Goal: Book appointment/travel/reservation

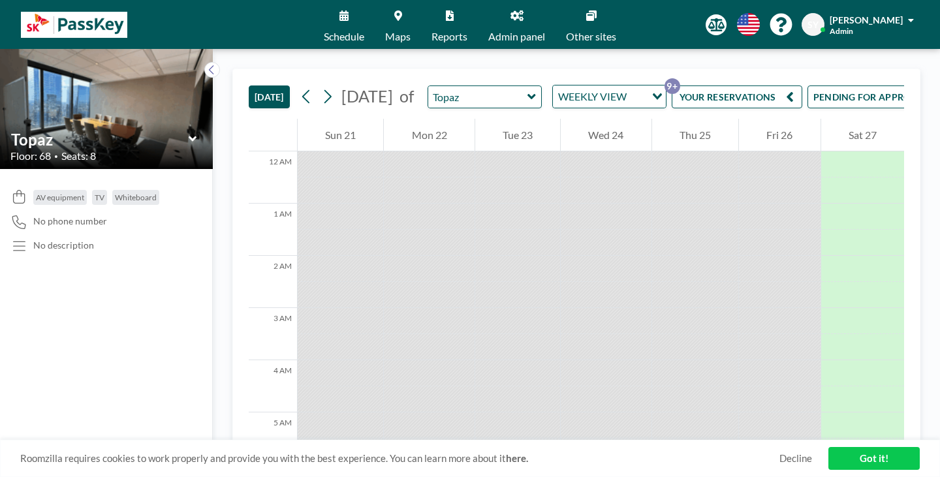
scroll to position [637, 0]
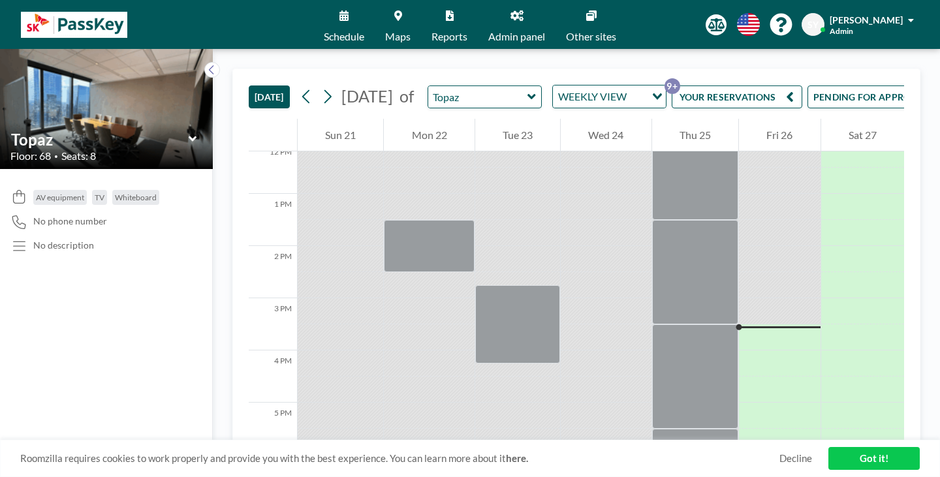
click at [338, 86] on span "[DATE]" at bounding box center [367, 96] width 58 height 20
click at [317, 86] on button at bounding box center [327, 96] width 21 height 21
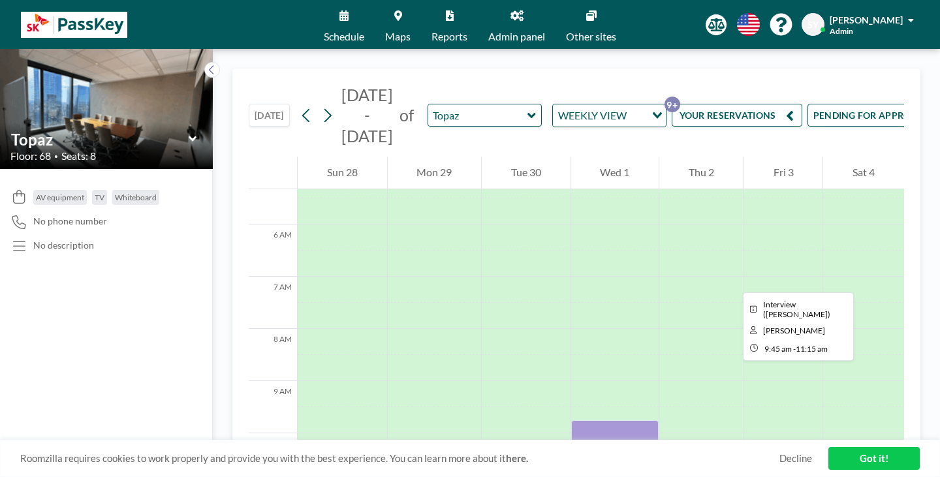
scroll to position [253, 0]
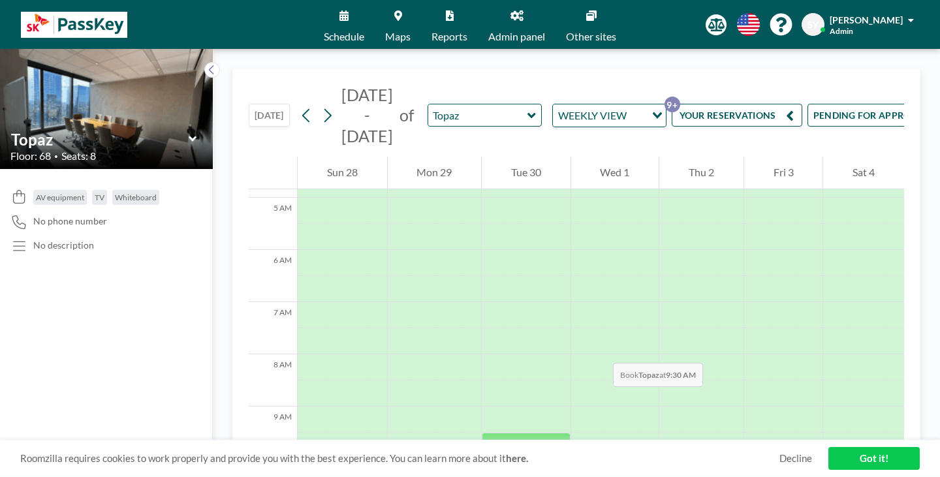
click at [485, 433] on div at bounding box center [526, 446] width 89 height 26
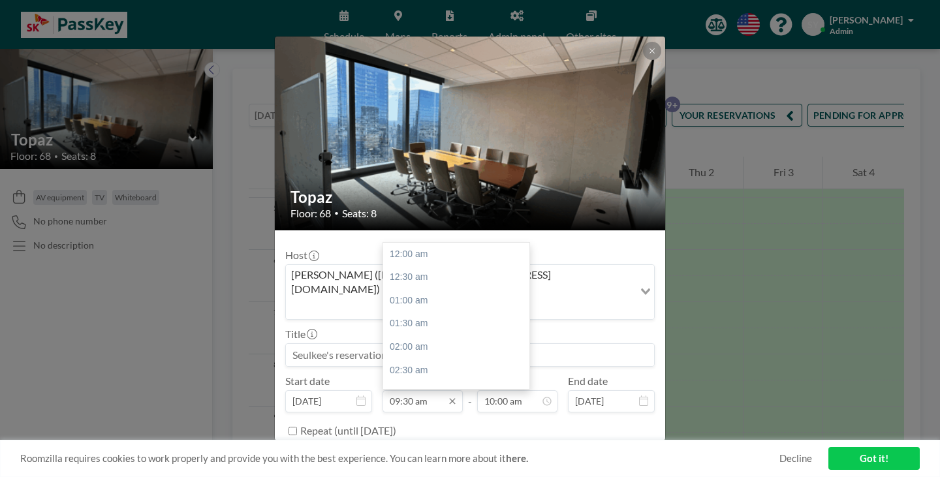
scroll to position [396, 0]
click at [417, 391] on input "09:30 am" at bounding box center [423, 402] width 80 height 22
type input "09:45 am"
click at [517, 391] on input "10:00 am" at bounding box center [517, 402] width 80 height 22
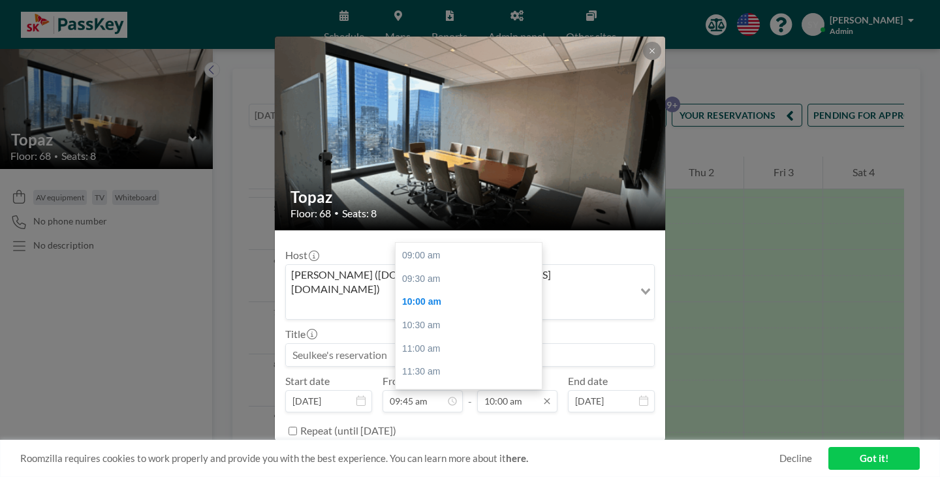
click at [501, 391] on input "10:00 am" at bounding box center [517, 402] width 80 height 22
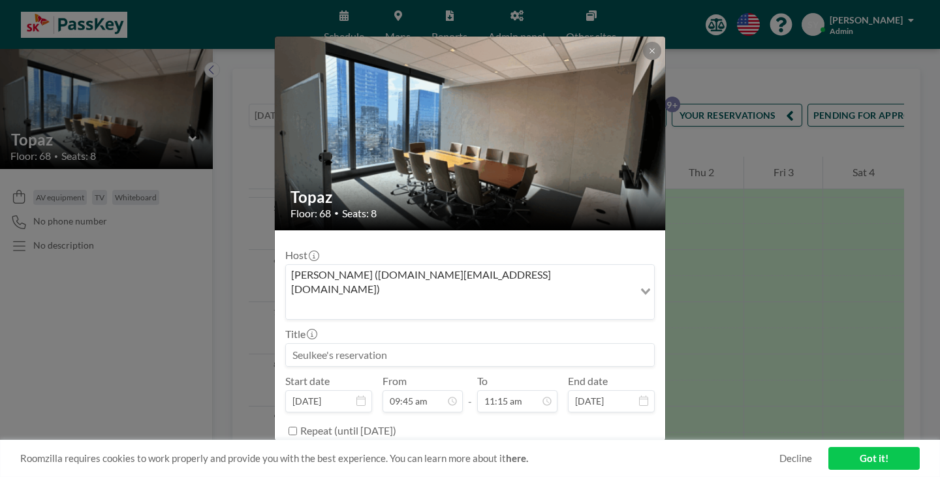
type input "11:15 am"
click at [437, 344] on input at bounding box center [470, 355] width 368 height 22
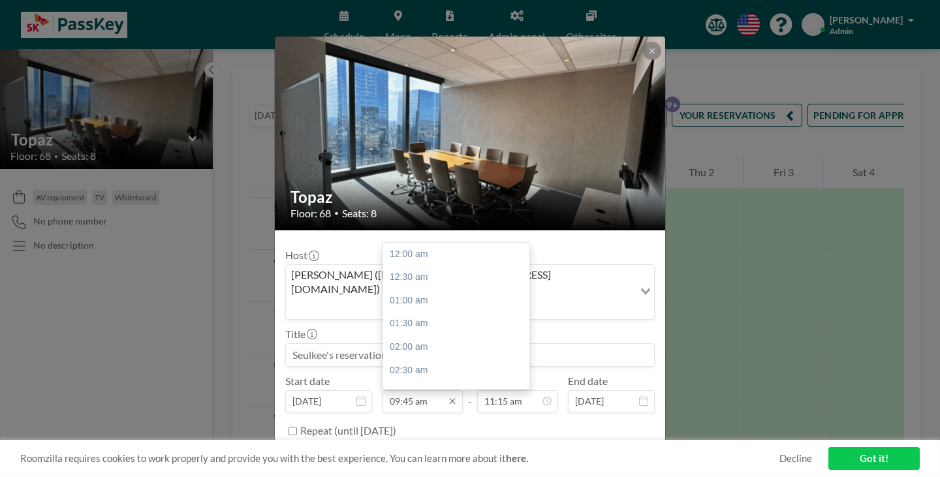
type input "ㅇ"
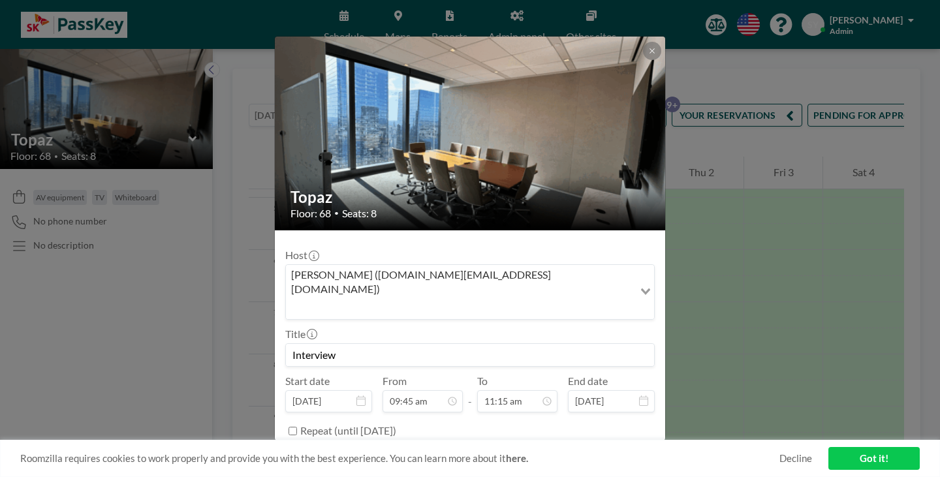
type input "Interview"
click at [618, 453] on button "BOOK NOW" at bounding box center [622, 464] width 66 height 23
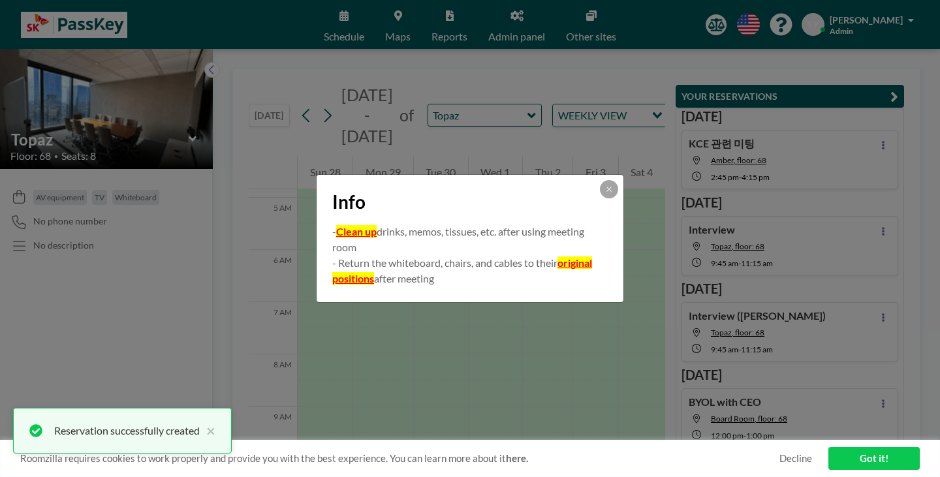
click at [575, 203] on div "Info" at bounding box center [470, 199] width 307 height 49
click at [600, 199] on button at bounding box center [609, 189] width 18 height 18
